Goal: Task Accomplishment & Management: Manage account settings

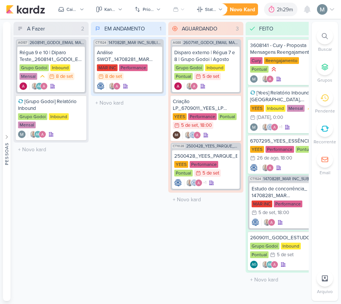
click at [271, 14] on div at bounding box center [272, 9] width 11 height 12
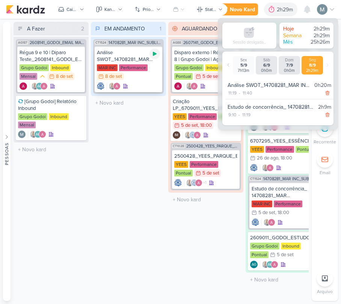
click at [157, 55] on icon at bounding box center [155, 54] width 6 height 6
click at [291, 6] on div "2h29m" at bounding box center [286, 10] width 18 height 8
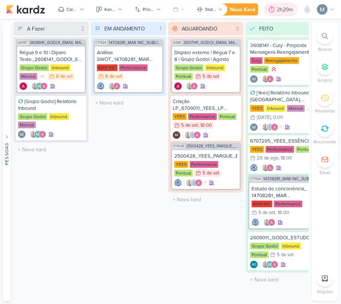
click at [271, 11] on icon at bounding box center [272, 10] width 8 height 8
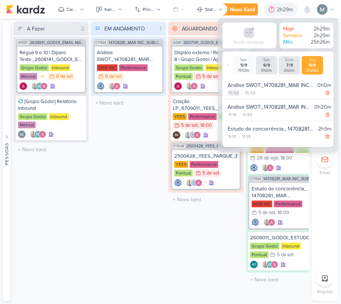
click at [235, 96] on div "15:58" at bounding box center [234, 92] width 12 height 7
select select "15"
select select "58"
click at [234, 106] on select "00 01 02 03 04 05 06 07 08 09 10 11 12 13 14 15 16 17 18 19 20 21 22 23" at bounding box center [233, 102] width 11 height 9
select select "12"
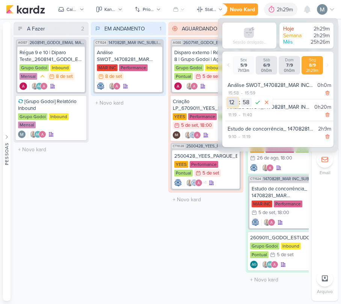
click at [228, 98] on select "00 01 02 03 04 05 06 07 08 09 10 11 12 13 14 15 16 17 18 19 20 21 22 23" at bounding box center [233, 102] width 11 height 9
click at [243, 106] on select "00 01 02 03 04 05 06 07 08 09 10 11 12 13 14 15 16 17 18 19 20 21 22 23 24 25 2…" at bounding box center [246, 102] width 11 height 9
select select "0"
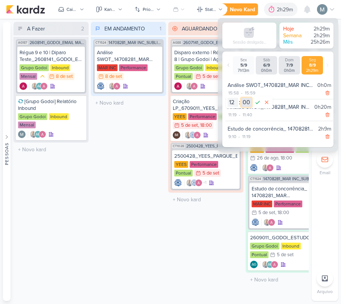
click at [241, 98] on select "00 01 02 03 04 05 06 07 08 09 10 11 12 13 14 15 16 17 18 19 20 21 22 23 24 25 2…" at bounding box center [246, 102] width 11 height 9
click at [252, 104] on div "00 01 02 03 04 05 06 07 08 09 10 11 12 13 14 15 16 17 18 19 20 21 22 23 : 00 01…" at bounding box center [250, 102] width 44 height 9
click at [256, 104] on icon at bounding box center [258, 102] width 5 height 3
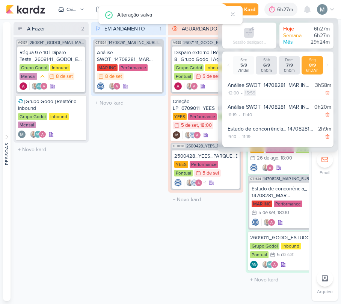
click at [249, 92] on div "15:59" at bounding box center [250, 92] width 12 height 7
select select "15"
select select "59"
click at [248, 99] on select "00 01 02 03 04 05 06 07 08 09 10 11 12 13 14 15 16 17 18 19 20 21 22 23" at bounding box center [249, 102] width 11 height 9
select select "13"
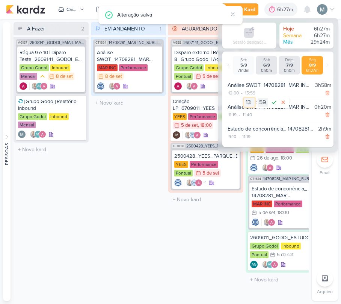
click at [244, 98] on select "00 01 02 03 04 05 06 07 08 09 10 11 12 13 14 15 16 17 18 19 20 21 22 23" at bounding box center [249, 102] width 11 height 9
click at [262, 106] on select "00 01 02 03 04 05 06 07 08 09 10 11 12 13 14 15 16 17 18 19 20 21 22 23 24 25 2…" at bounding box center [263, 102] width 11 height 9
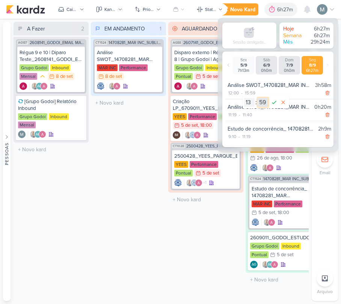
select select "20"
click at [258, 98] on select "00 01 02 03 04 05 06 07 08 09 10 11 12 13 14 15 16 17 18 19 20 21 22 23 24 25 2…" at bounding box center [263, 102] width 11 height 9
click at [271, 99] on icon at bounding box center [274, 102] width 9 height 9
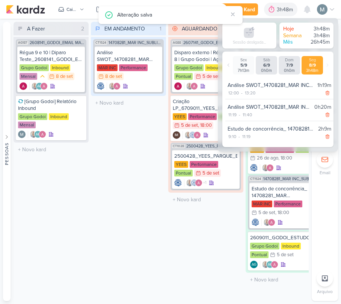
click at [113, 139] on div "EM ANDAMENTO 1 Mover Para Esquerda Mover Para Direita [GEOGRAPHIC_DATA] CT1524 …" at bounding box center [128, 161] width 75 height 279
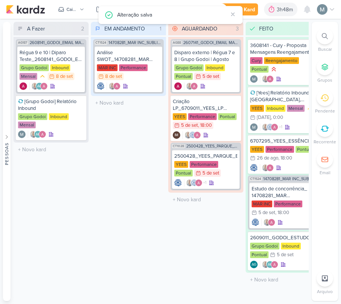
click at [234, 18] on div "Alteração salva" at bounding box center [177, 15] width 120 height 9
click at [234, 8] on div "Alteração salva" at bounding box center [170, 15] width 144 height 18
click at [234, 12] on icon at bounding box center [233, 14] width 6 height 6
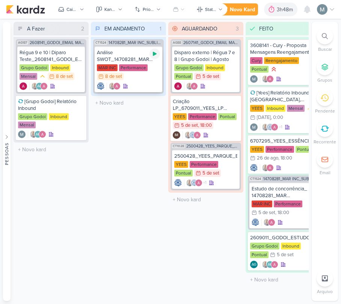
click at [154, 56] on icon at bounding box center [155, 54] width 6 height 6
click at [272, 9] on div "3h48m" at bounding box center [276, 10] width 18 height 8
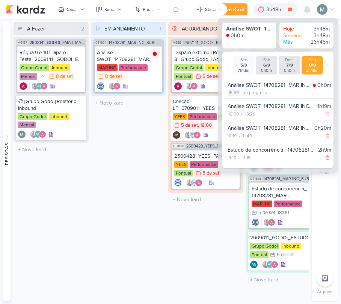
click at [233, 91] on div "15:59" at bounding box center [234, 92] width 12 height 7
select select "15"
select select "59"
click at [232, 98] on select "00 01 02 03 04 05 06 07 08 09 10 11 12 13 14 15 16 17 18 19 20 21 22 23" at bounding box center [233, 101] width 11 height 9
select select "14"
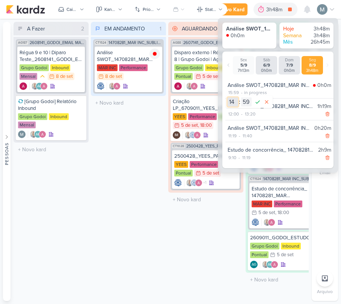
click at [228, 97] on select "00 01 02 03 04 05 06 07 08 09 10 11 12 13 14 15 16 17 18 19 20 21 22 23" at bounding box center [233, 101] width 11 height 9
click at [258, 100] on icon at bounding box center [257, 101] width 9 height 9
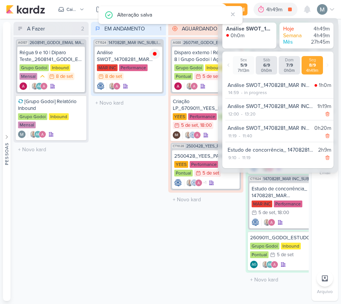
click at [144, 150] on div "EM ANDAMENTO 1 Mover Para Esquerda Mover Para Direita [GEOGRAPHIC_DATA] CT1524 …" at bounding box center [128, 161] width 75 height 279
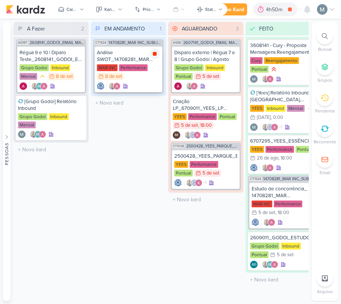
click at [157, 53] on icon at bounding box center [155, 54] width 6 height 6
